Goal: Find contact information

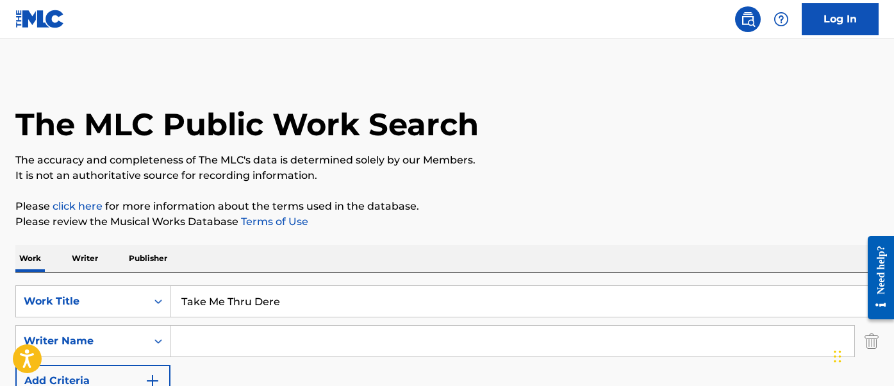
scroll to position [122, 0]
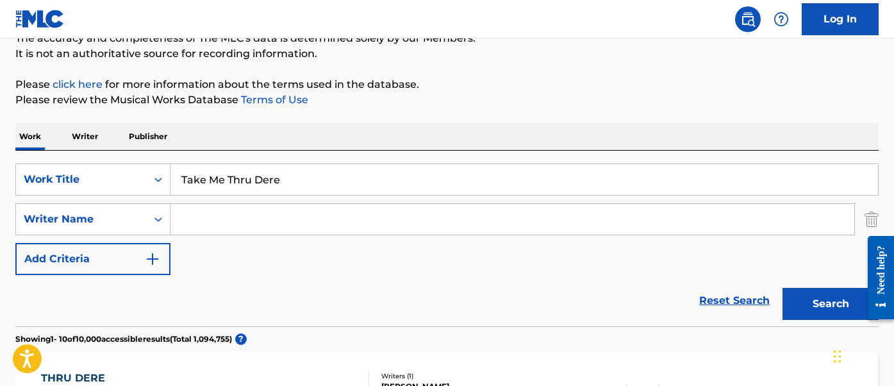
click at [265, 167] on input "Take Me Thru Dere" at bounding box center [523, 179] width 707 height 31
type input "you can never tell"
click at [782, 288] on button "Search" at bounding box center [830, 304] width 96 height 32
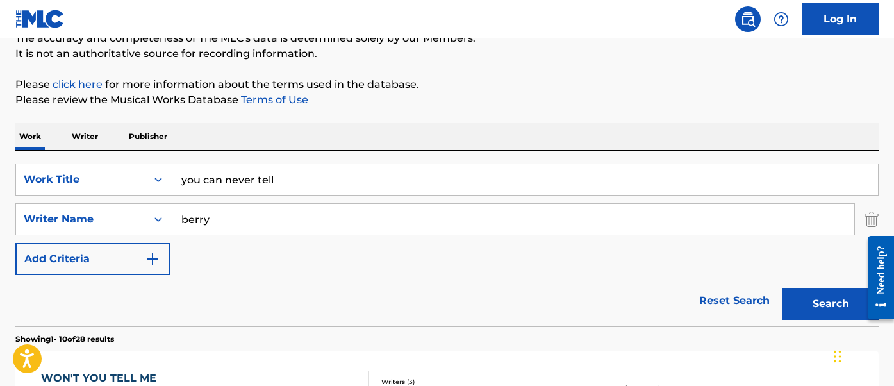
type input "berry"
click at [782, 288] on button "Search" at bounding box center [830, 304] width 96 height 32
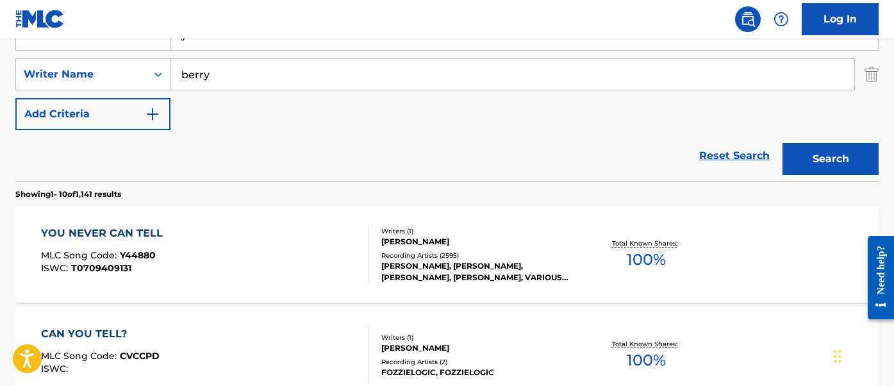
scroll to position [277, 0]
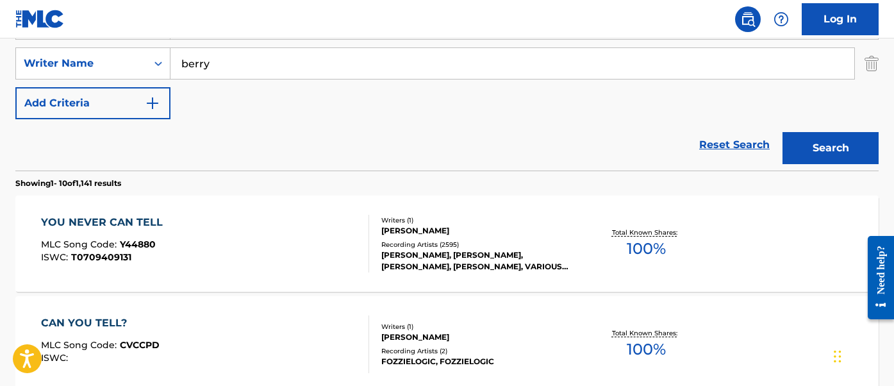
click at [178, 217] on div "YOU NEVER CAN TELL MLC Song Code : Y44880 ISWC : T0709409131" at bounding box center [205, 244] width 328 height 58
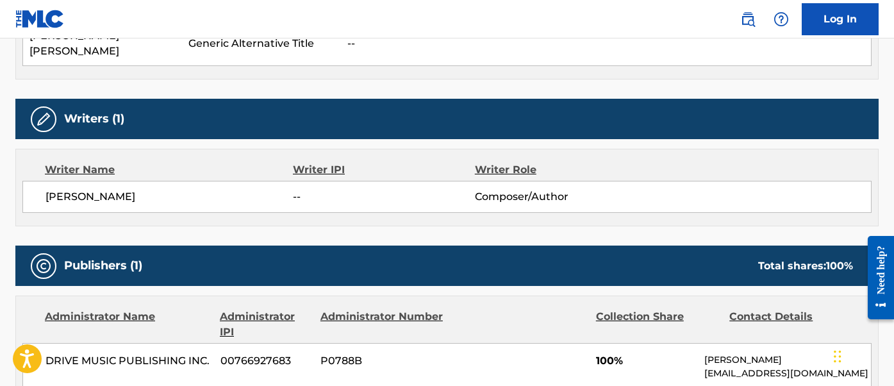
scroll to position [737, 0]
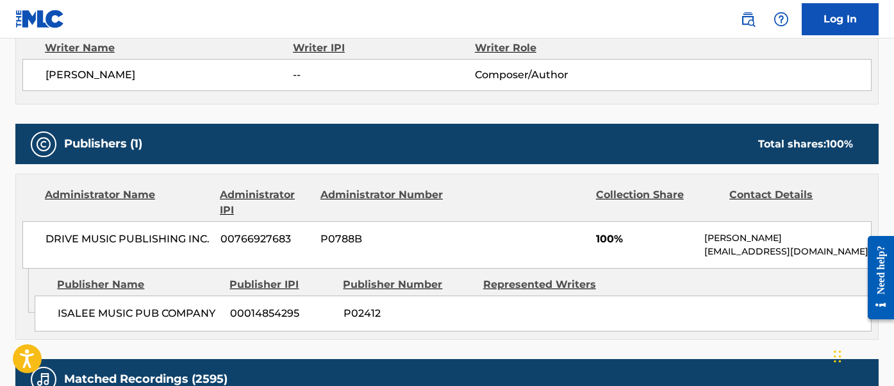
click at [739, 245] on p "[EMAIL_ADDRESS][DOMAIN_NAME]" at bounding box center [787, 251] width 167 height 13
copy div "[EMAIL_ADDRESS][DOMAIN_NAME] Admin Original Publisher Connecting Line"
